Goal: Task Accomplishment & Management: Complete application form

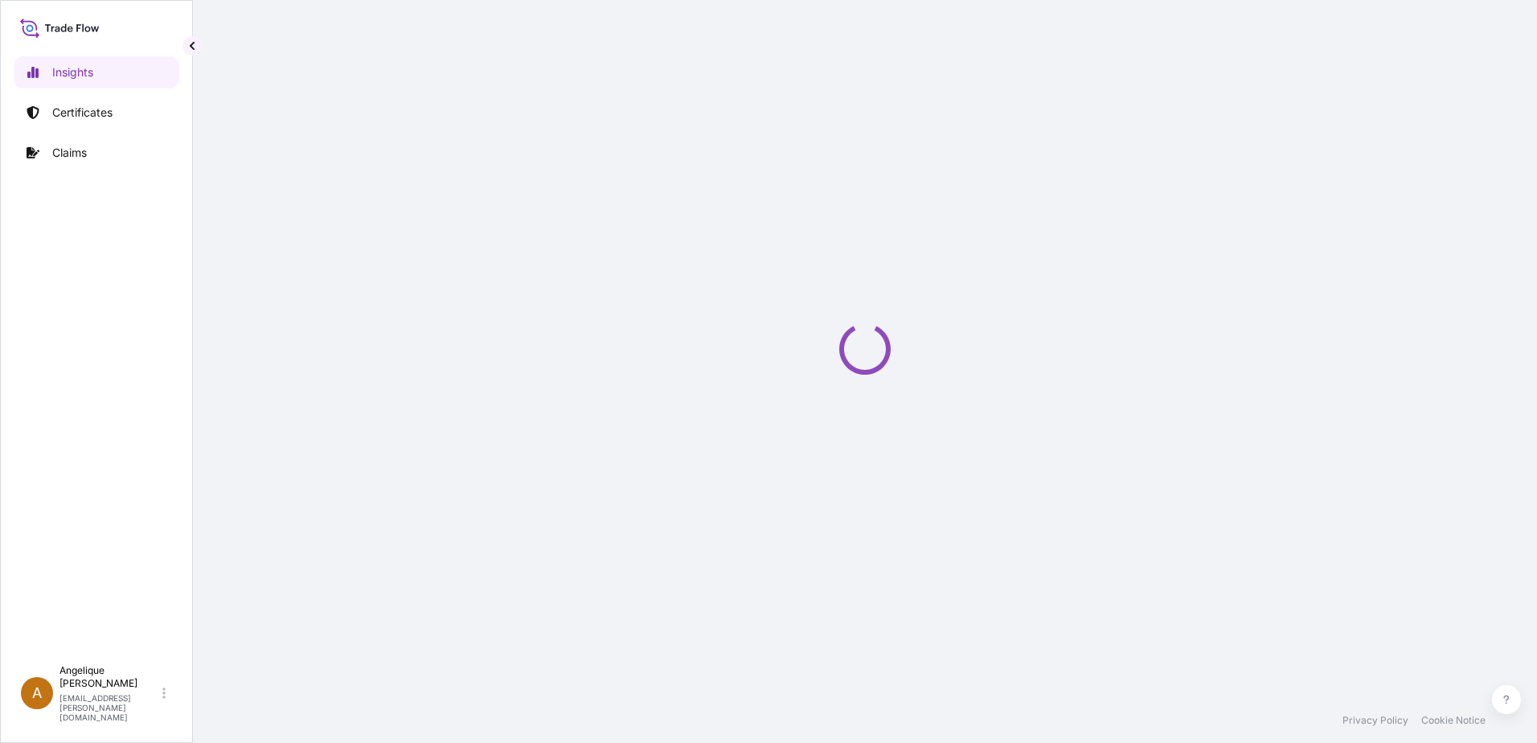
select select "2025"
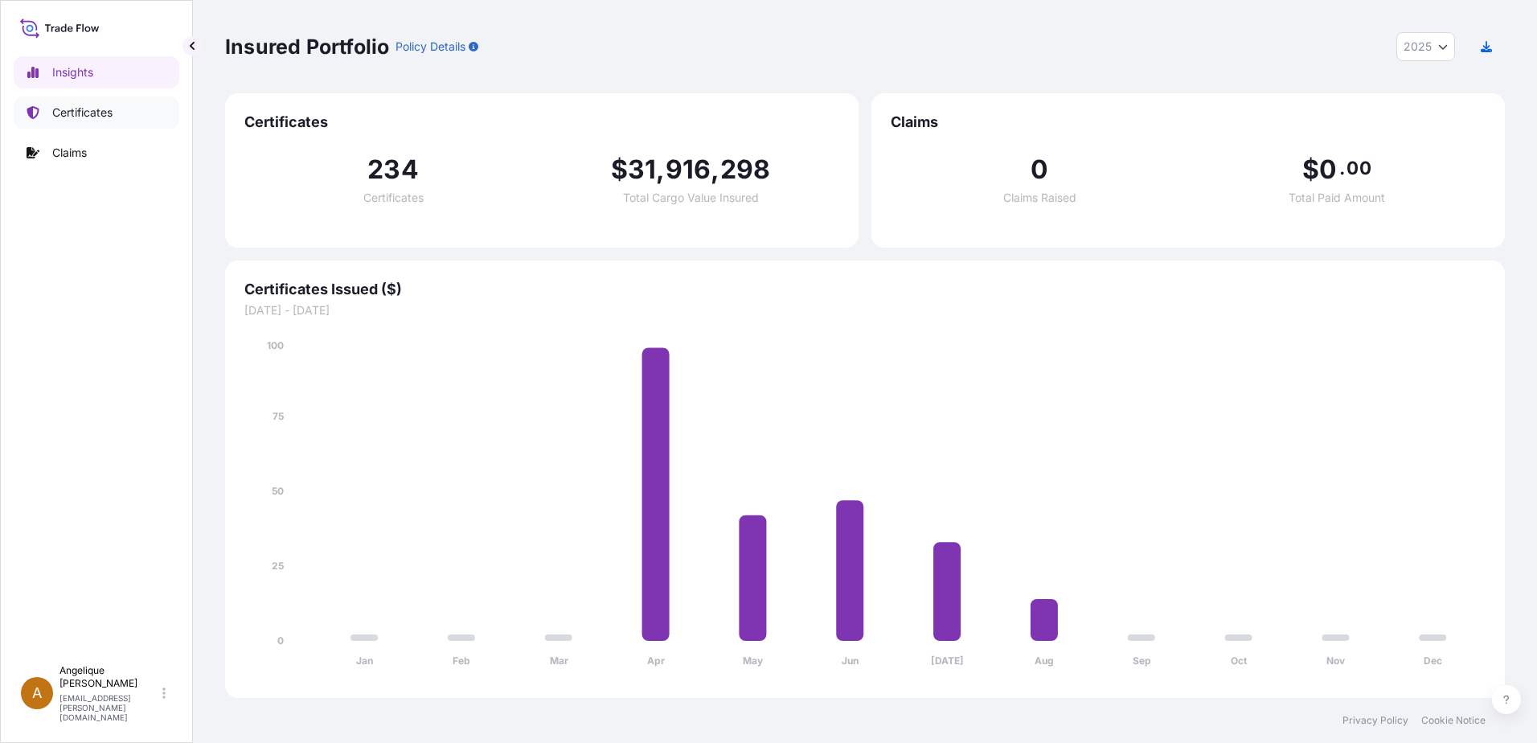
click at [95, 115] on p "Certificates" at bounding box center [82, 112] width 60 height 16
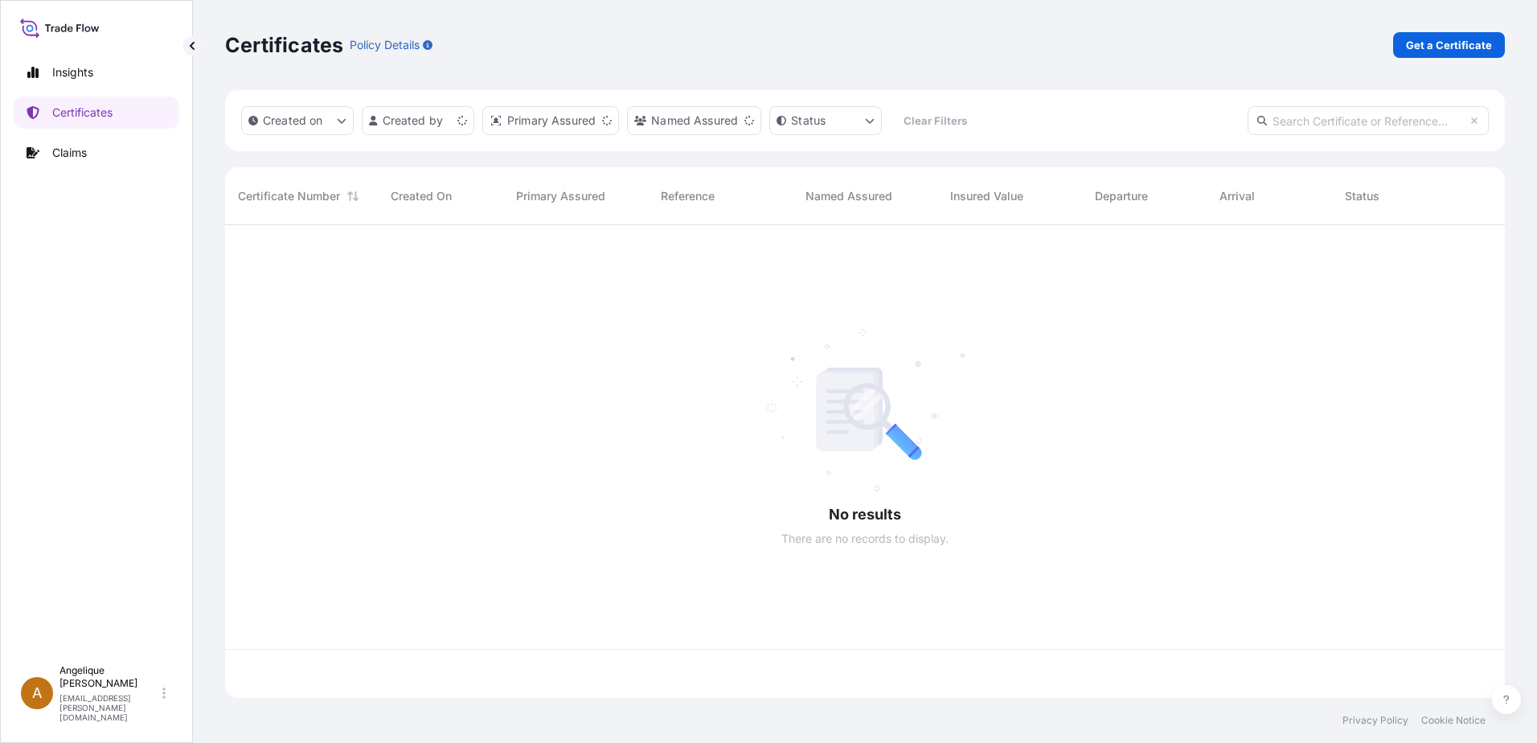
scroll to position [469, 1268]
click at [1480, 39] on p "Get a Certificate" at bounding box center [1449, 45] width 86 height 16
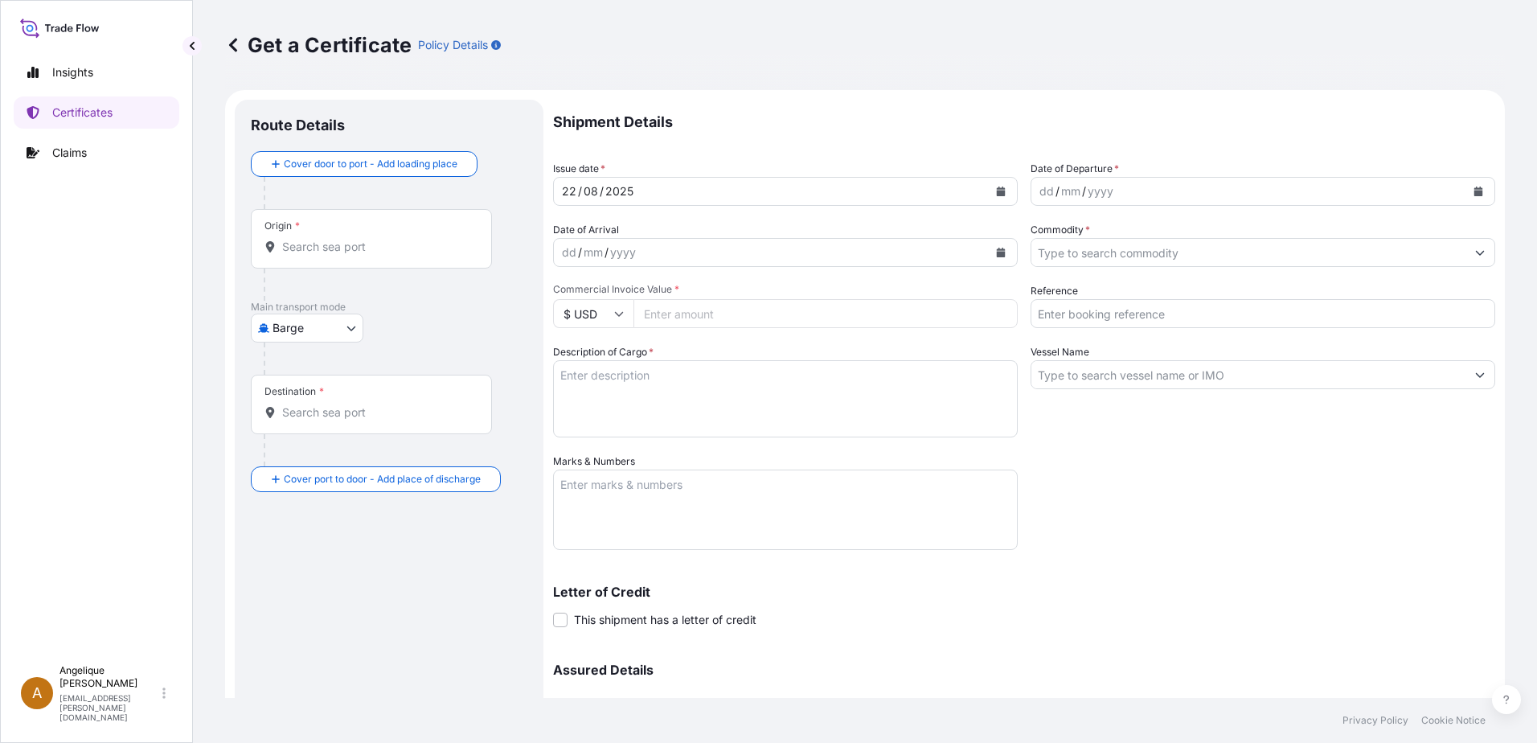
click at [354, 332] on body "Insights Certificates Claims A [PERSON_NAME] [PERSON_NAME][EMAIL_ADDRESS][PERSO…" at bounding box center [768, 371] width 1537 height 743
click at [309, 451] on span "Ocean Vessel" at bounding box center [317, 457] width 72 height 16
select select "Ocean Vessel"
click at [319, 262] on div "Origin *" at bounding box center [371, 244] width 241 height 59
click at [319, 261] on input "Origin *" at bounding box center [377, 253] width 190 height 16
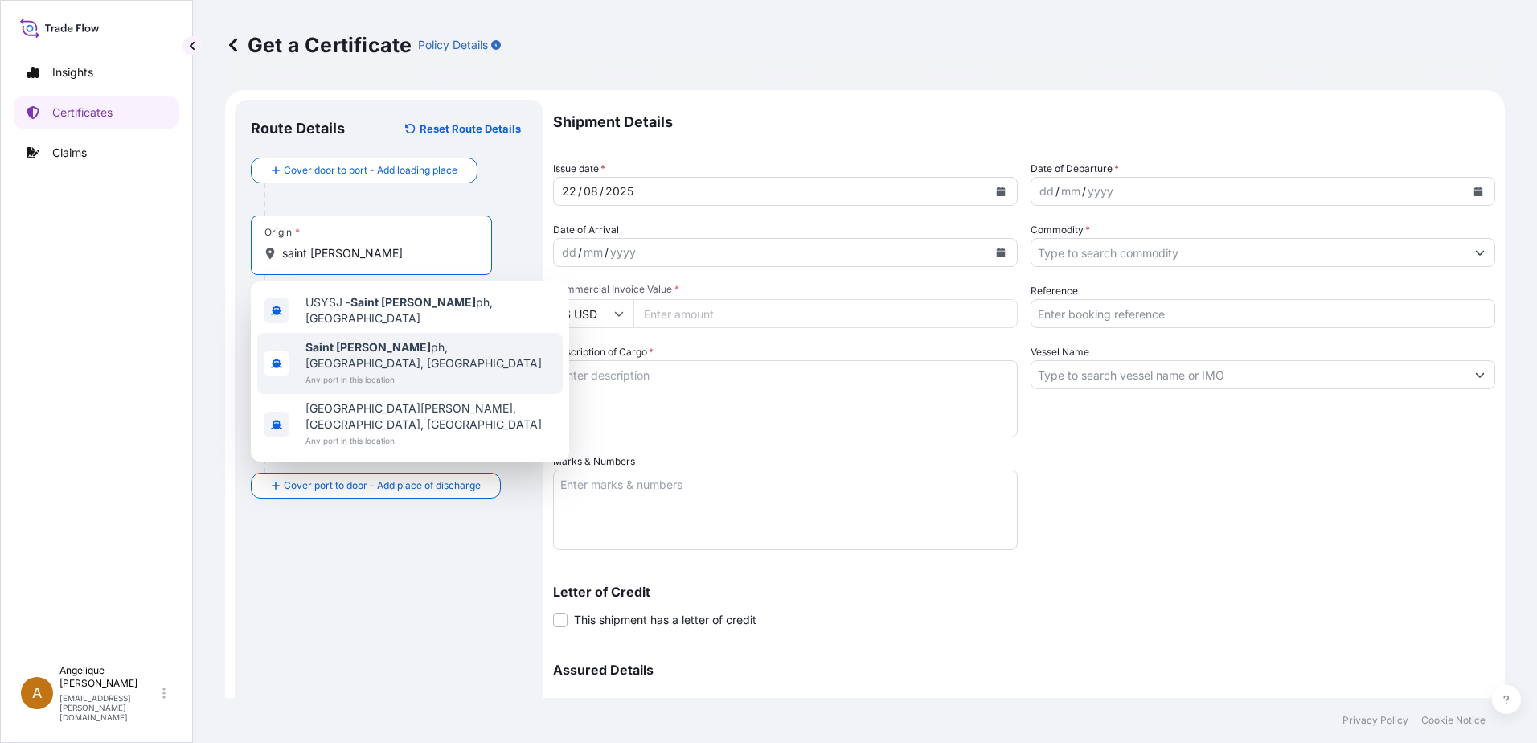
click at [382, 371] on span "Any port in this location" at bounding box center [430, 379] width 251 height 16
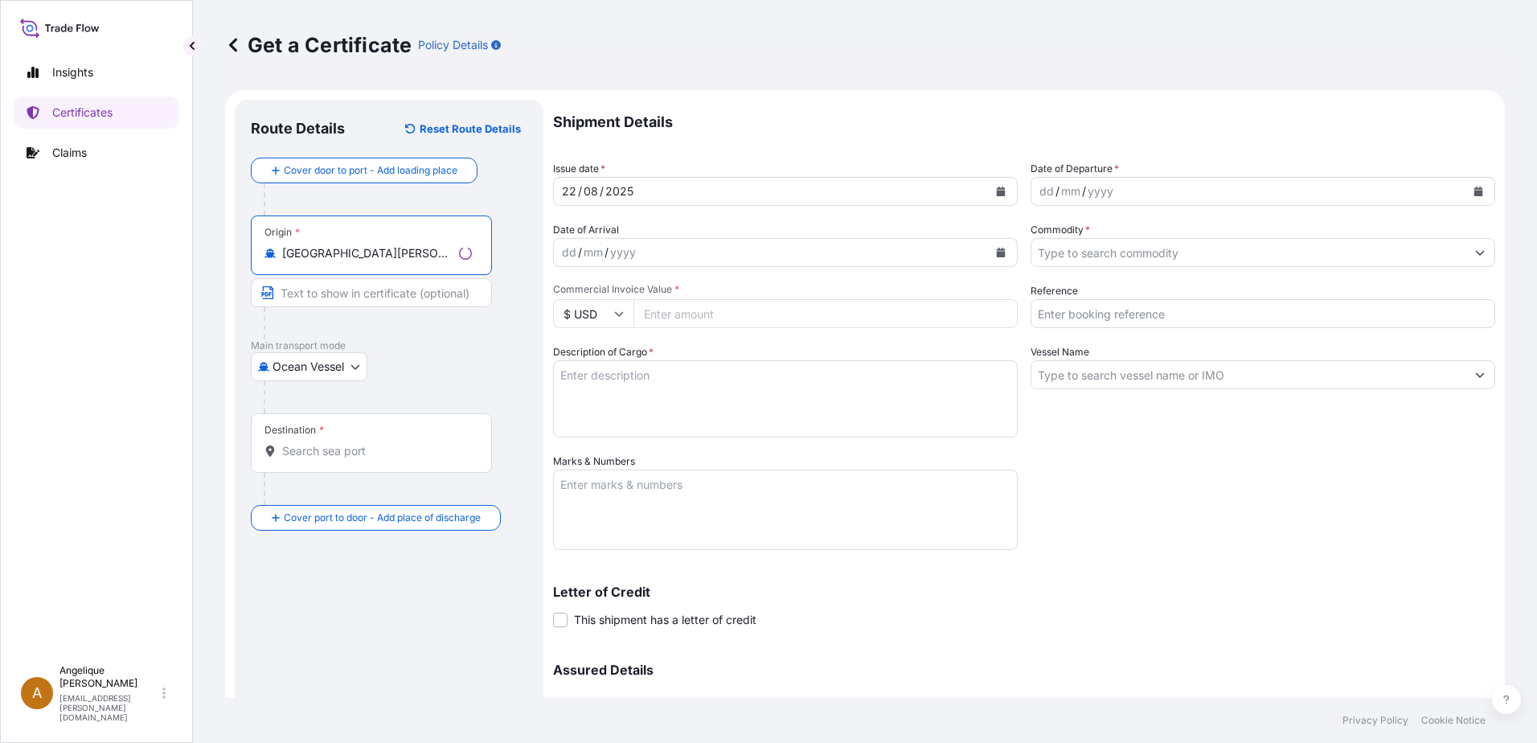
type input "[GEOGRAPHIC_DATA][PERSON_NAME], [GEOGRAPHIC_DATA], [GEOGRAPHIC_DATA]"
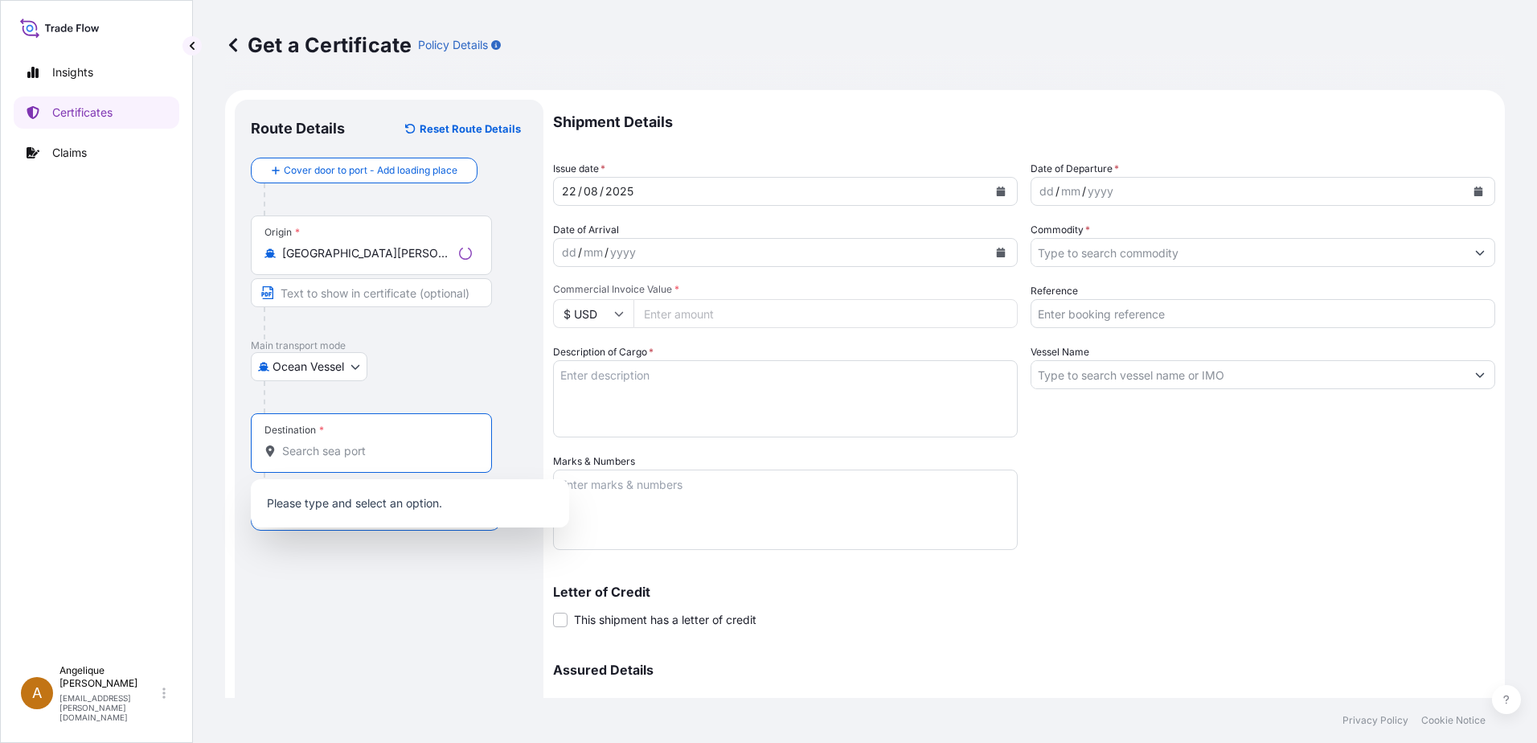
click at [303, 457] on input "Destination *" at bounding box center [377, 451] width 190 height 16
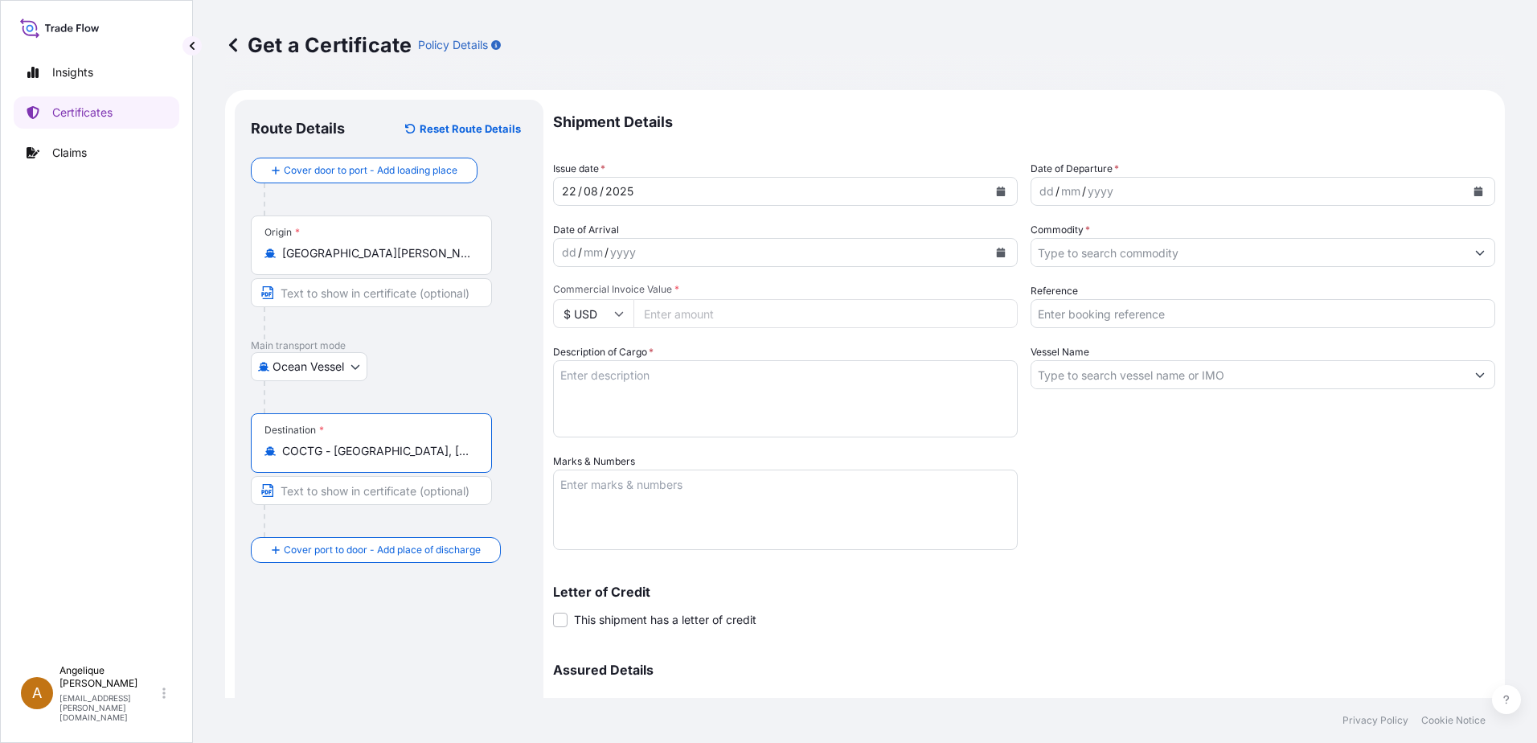
type input "COCTG - [GEOGRAPHIC_DATA], [GEOGRAPHIC_DATA]"
click at [1474, 192] on icon "Calendar" at bounding box center [1478, 191] width 9 height 10
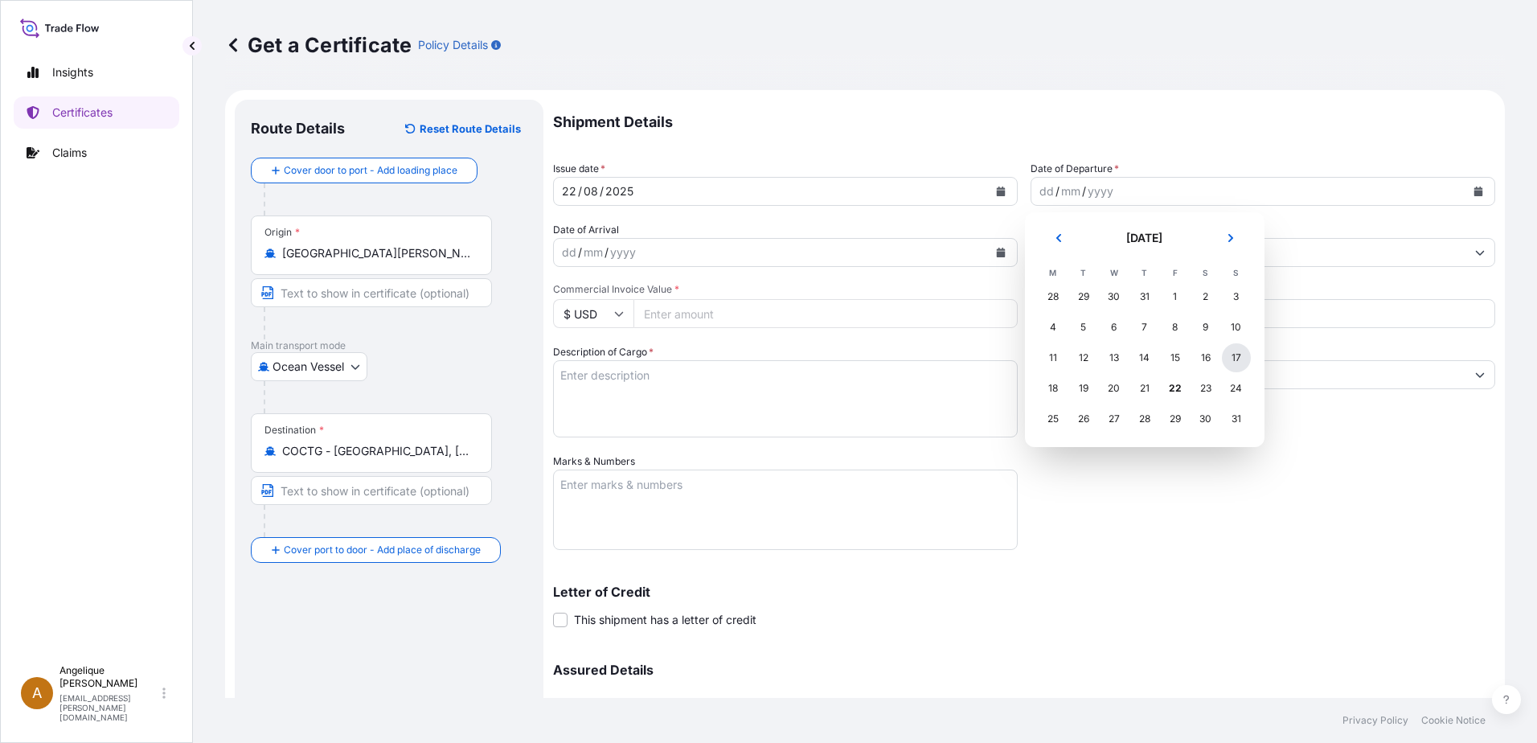
click at [1241, 357] on div "17" at bounding box center [1236, 357] width 29 height 29
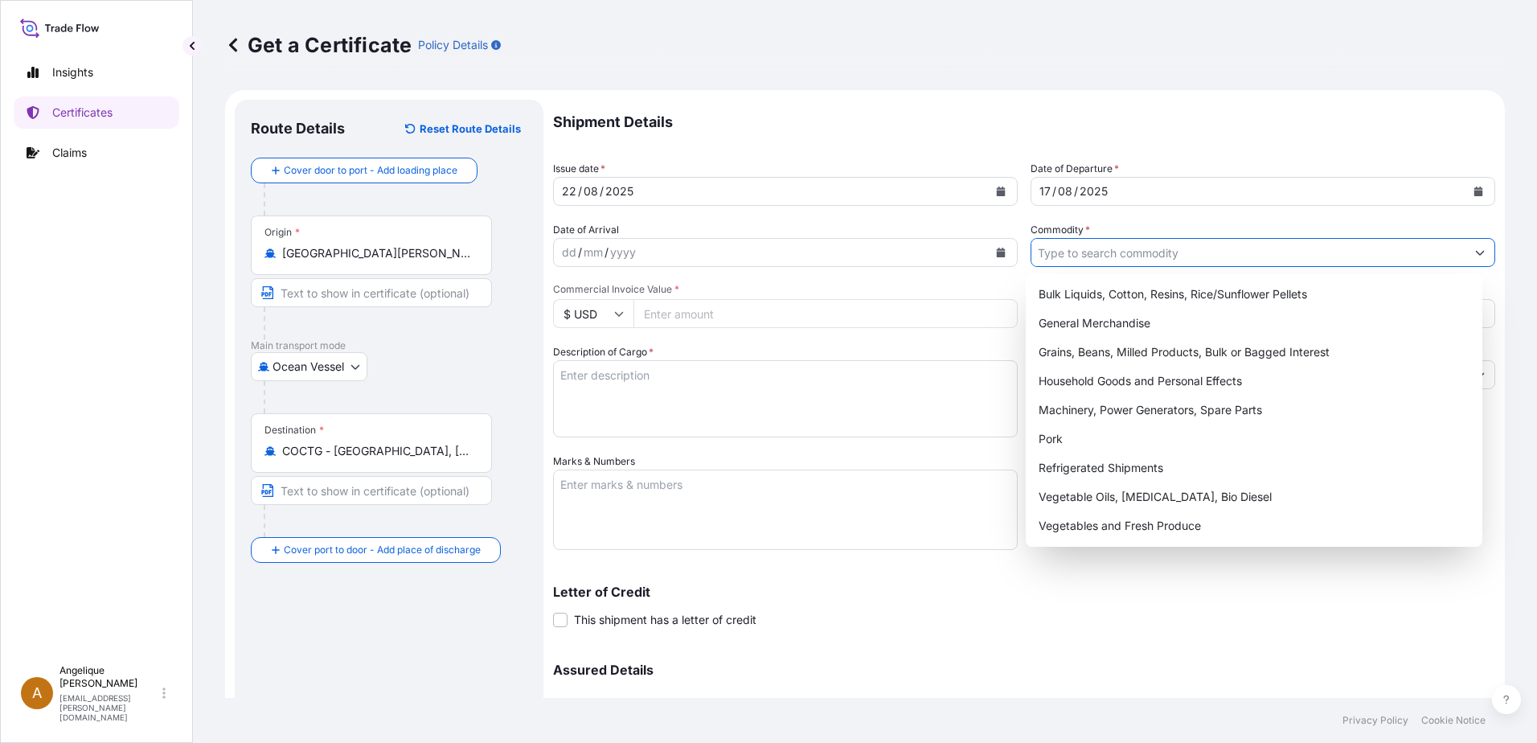
click at [1054, 256] on input "Commodity *" at bounding box center [1248, 252] width 434 height 29
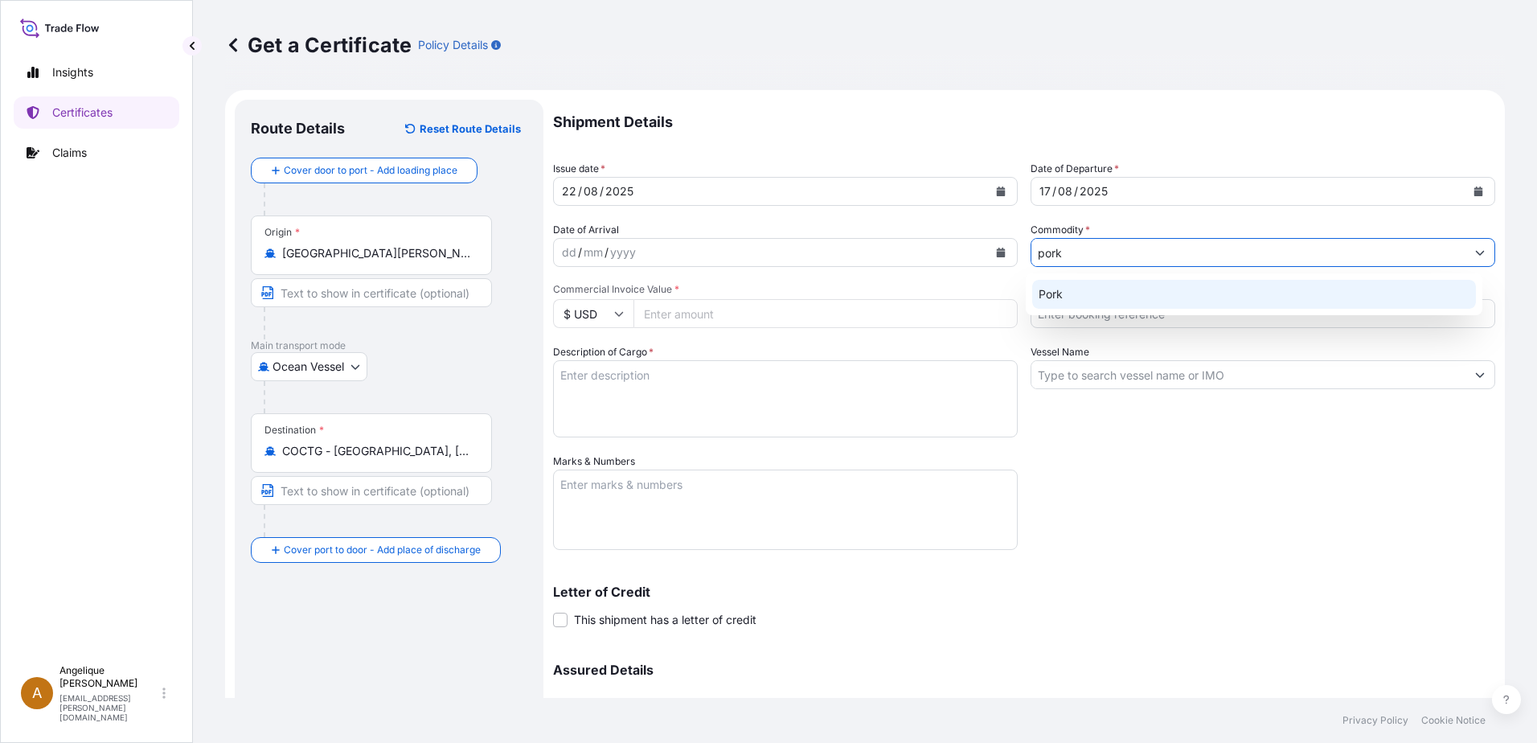
click at [1107, 297] on div "Pork" at bounding box center [1254, 294] width 445 height 29
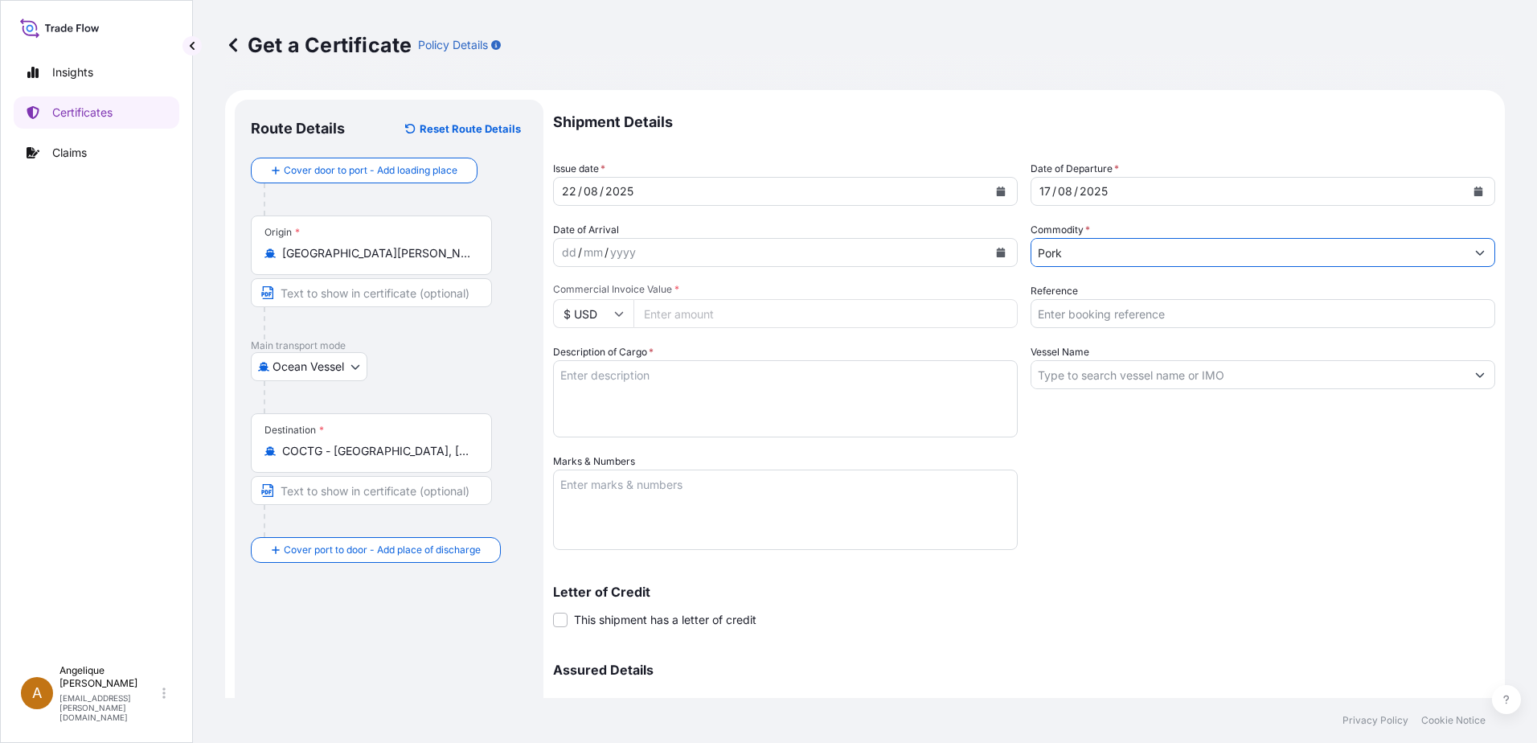
type input "Pork"
click at [715, 317] on input "Commercial Invoice Value *" at bounding box center [825, 313] width 384 height 29
click at [723, 317] on input "Commercial Invoice Value *" at bounding box center [825, 313] width 384 height 29
type input "56118.07"
type input "2882370"
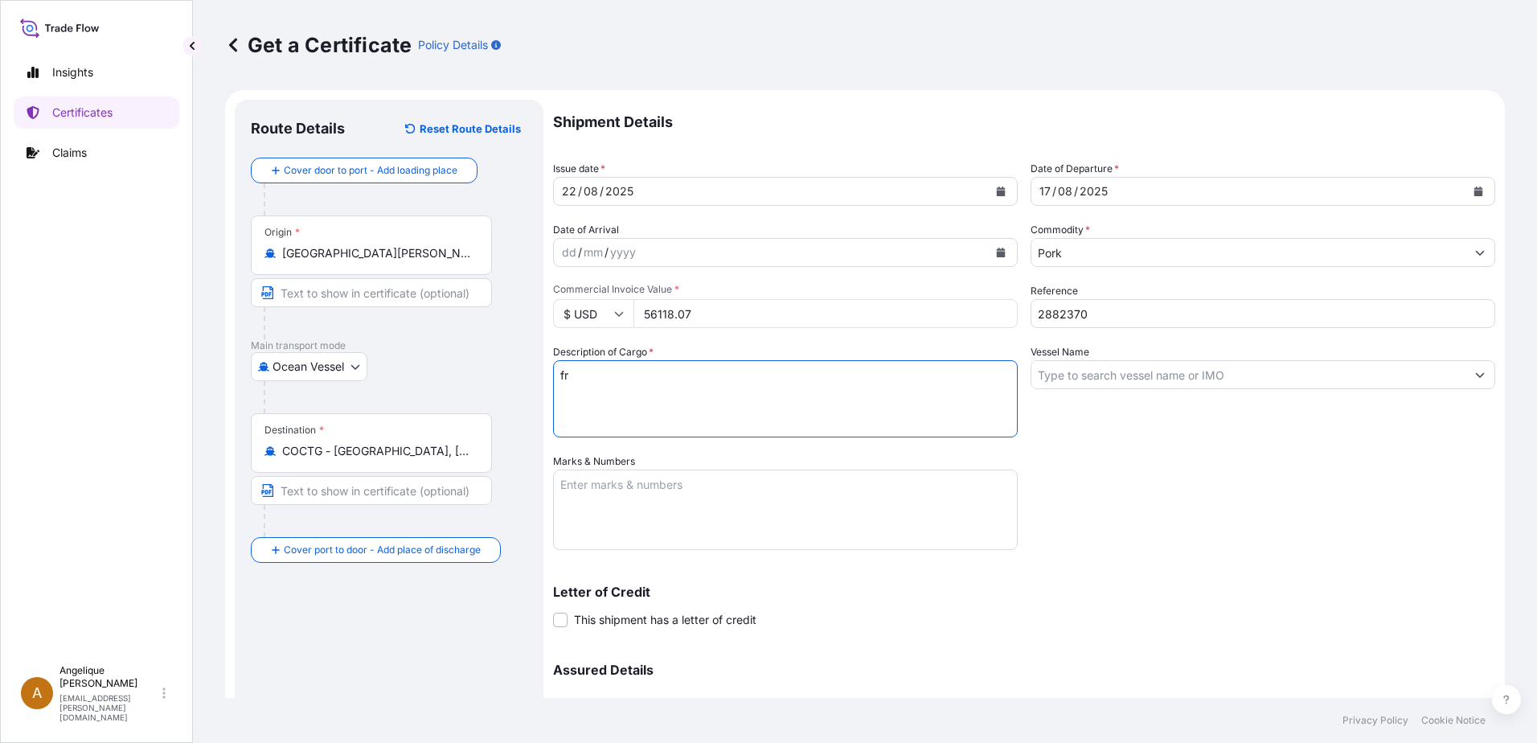
type textarea "f"
type textarea "FROZEN PORK SIRLOIN BONE IN COV PUNTA DE CHULETA DE CERDO CON HUESO CONGELADA"
click at [1110, 381] on input "Vessel Name" at bounding box center [1248, 374] width 434 height 29
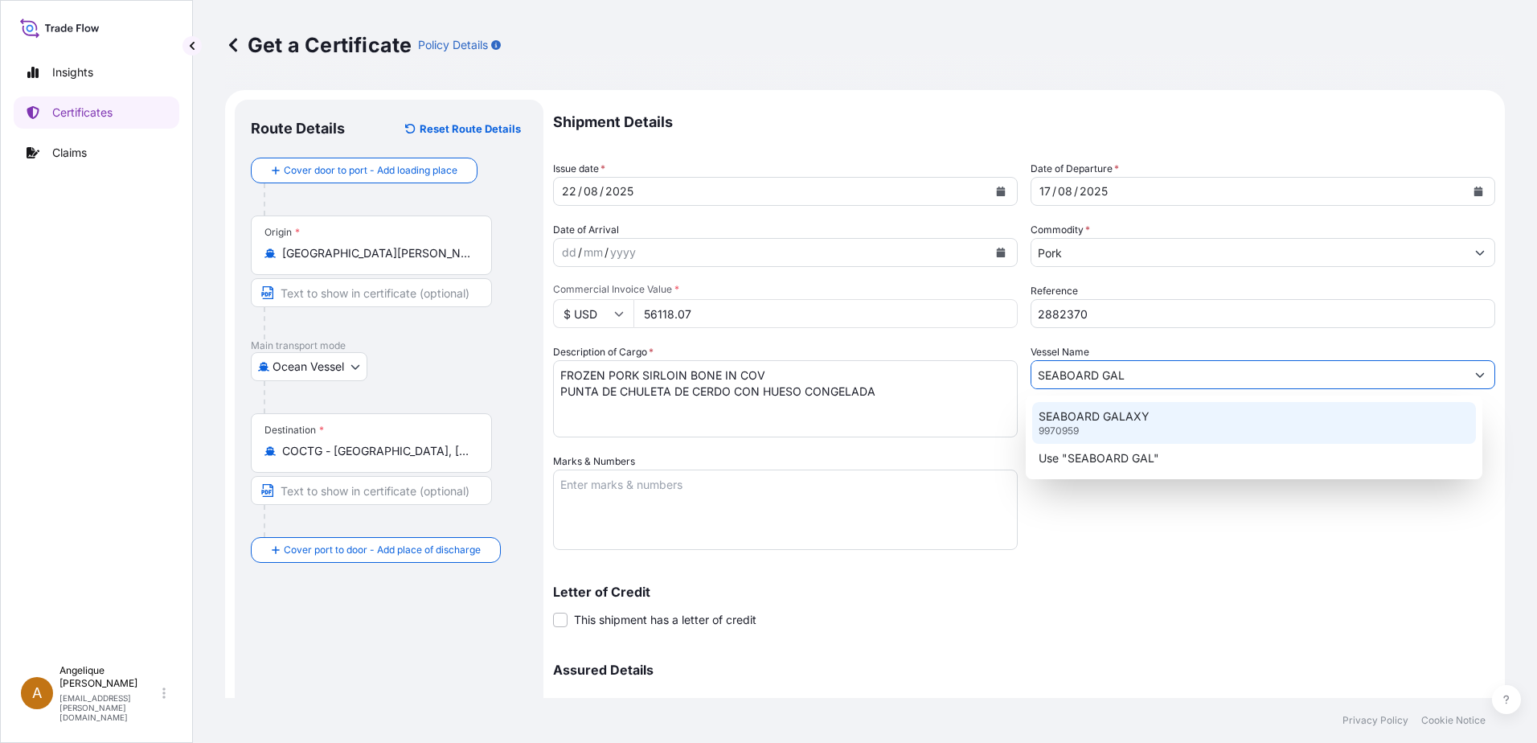
click at [1109, 428] on div "SEABOARD GALAXY 9970959" at bounding box center [1254, 423] width 445 height 42
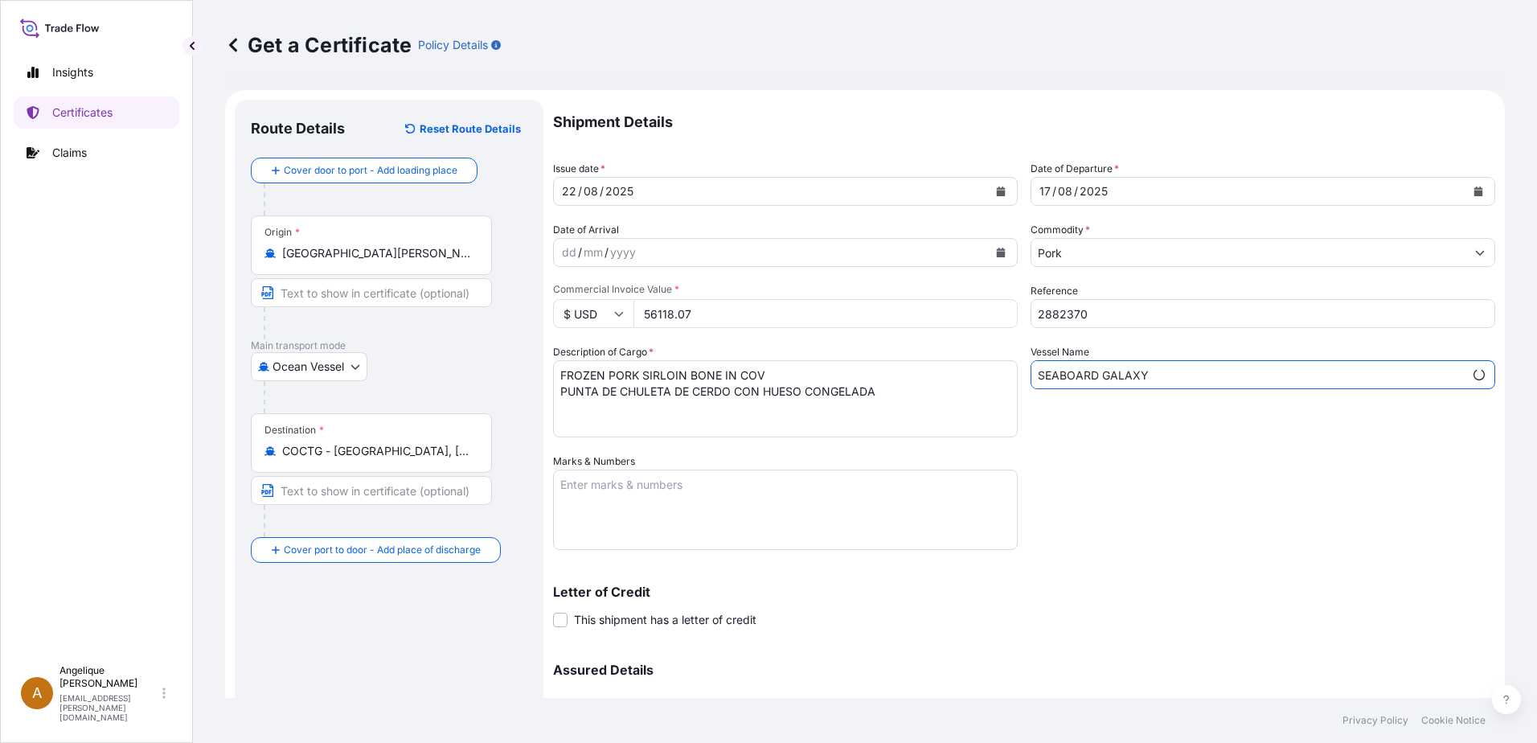
type input "SEABOARD GALAXY"
click at [577, 498] on textarea "Marks & Numbers" at bounding box center [785, 509] width 465 height 80
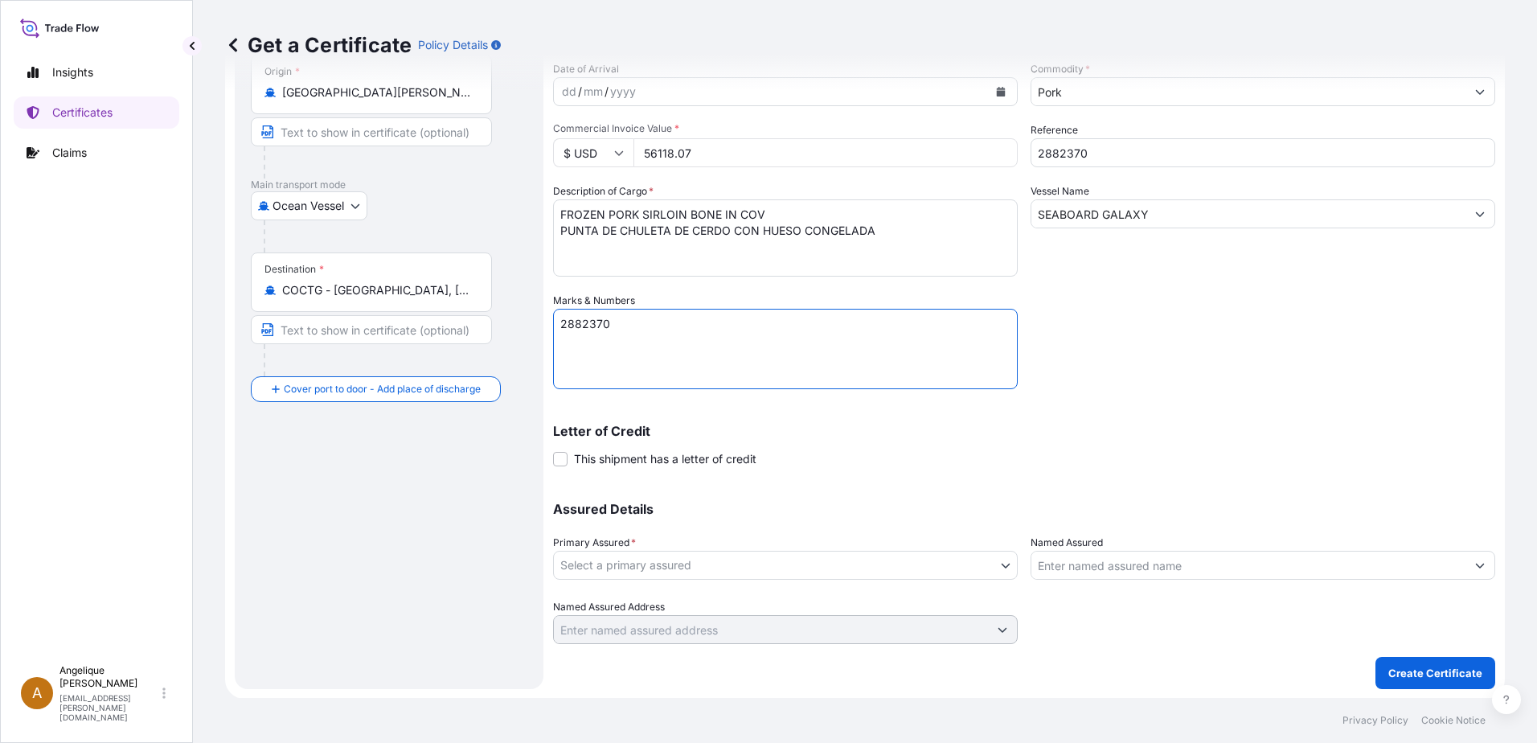
scroll to position [162, 0]
type textarea "2882370"
click at [653, 560] on body "Insights Certificates Claims A [PERSON_NAME] [PERSON_NAME][EMAIL_ADDRESS][PERSO…" at bounding box center [768, 371] width 1537 height 743
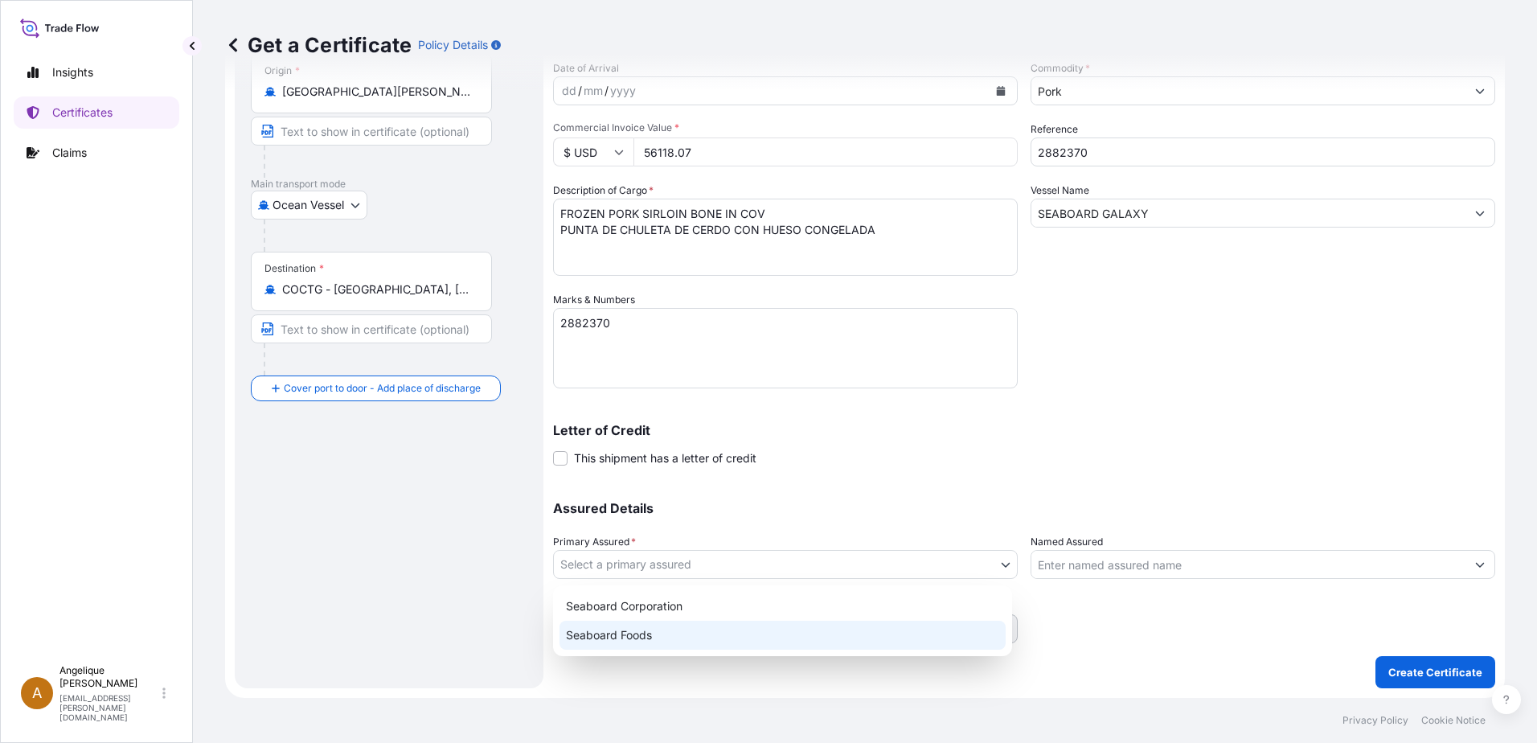
click at [641, 633] on div "Seaboard Foods" at bounding box center [782, 635] width 446 height 29
select select "31638"
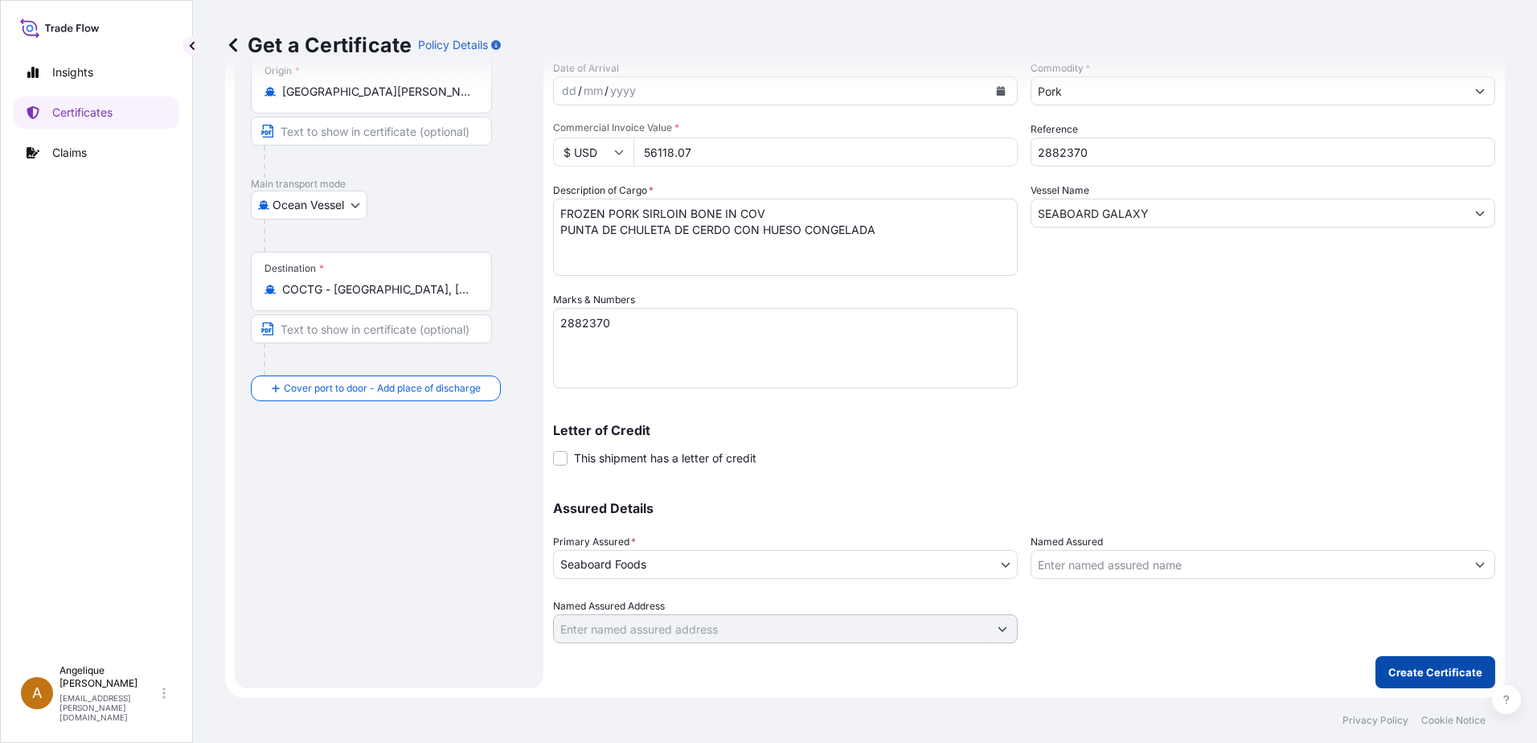
click at [1431, 676] on p "Create Certificate" at bounding box center [1435, 672] width 94 height 16
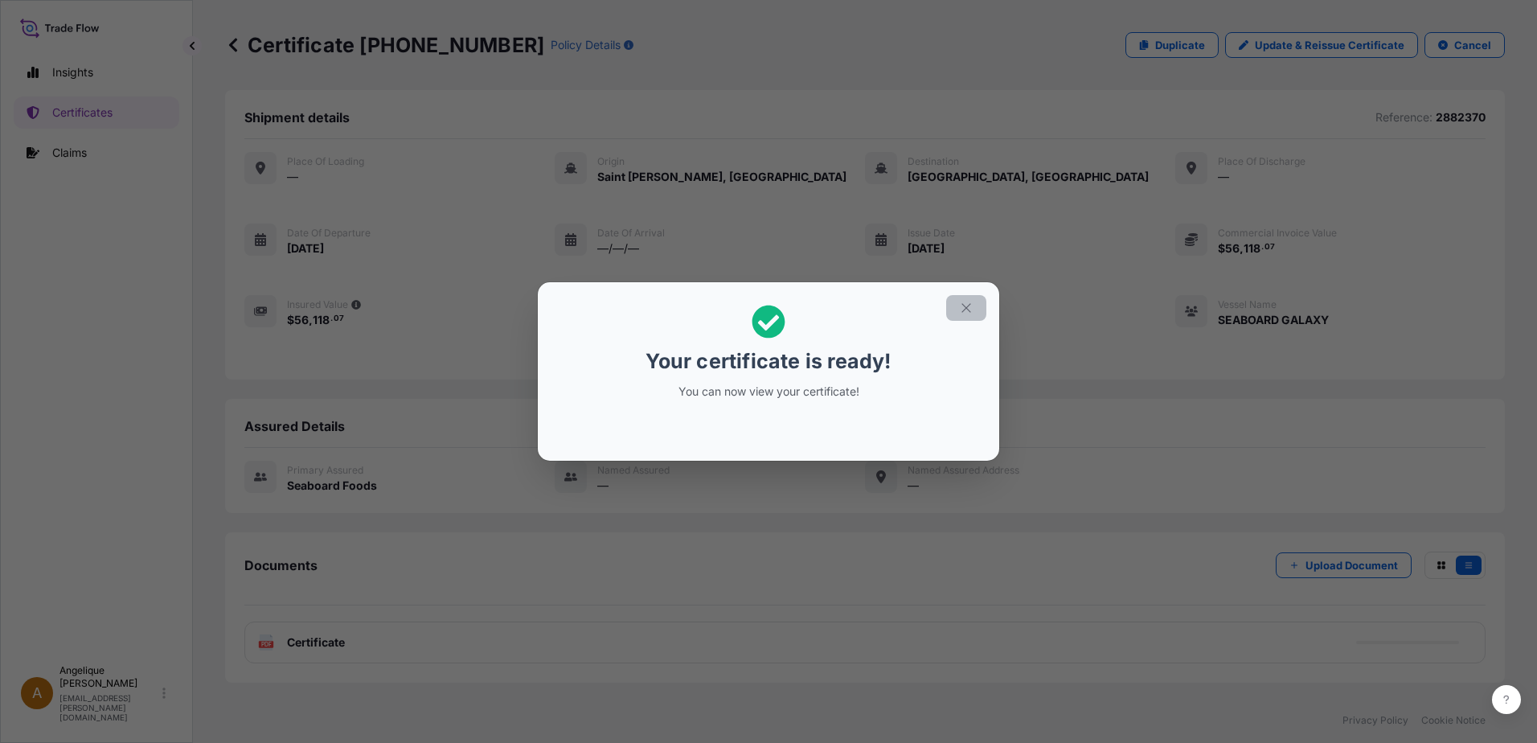
click at [965, 307] on icon "button" at bounding box center [966, 308] width 14 height 14
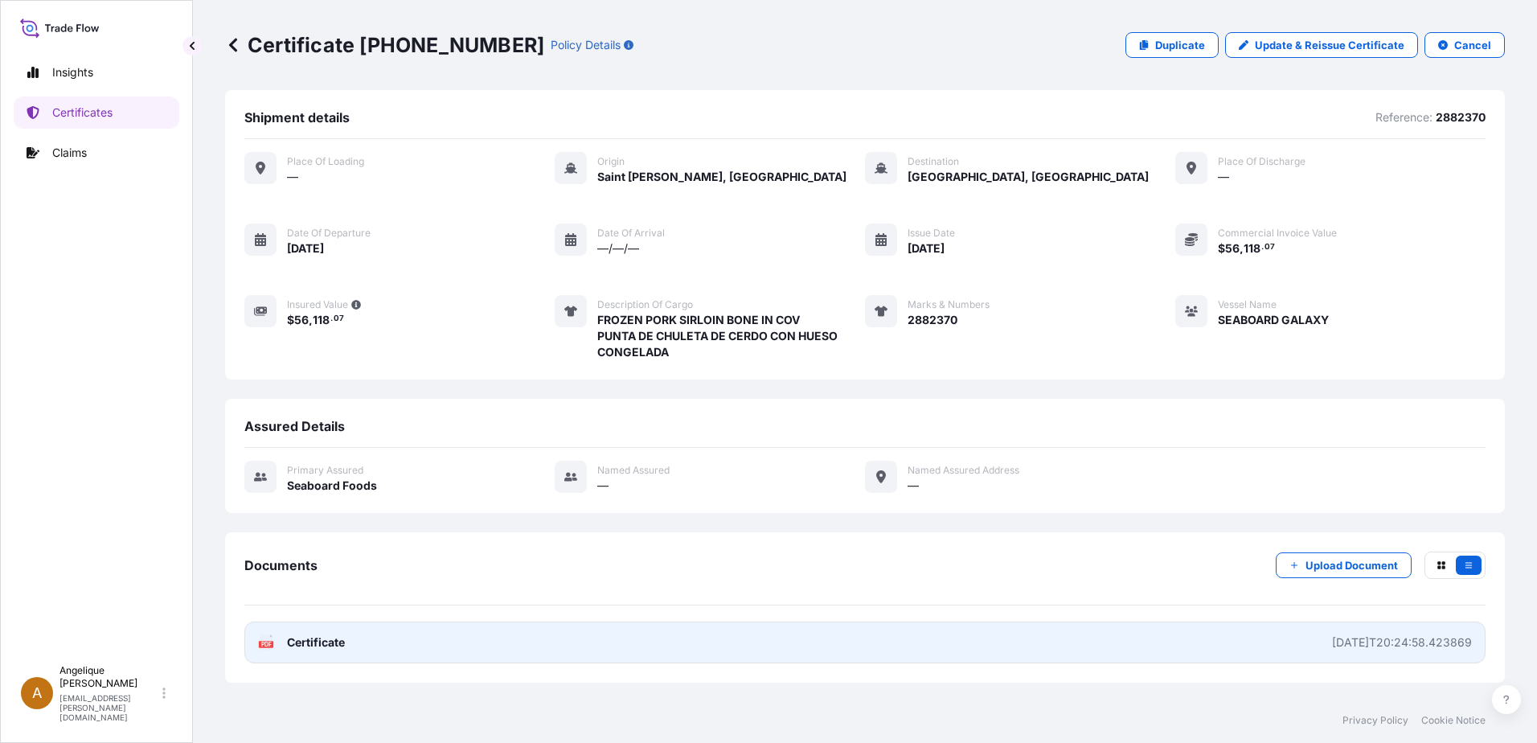
click at [309, 645] on span "Certificate" at bounding box center [316, 642] width 58 height 16
